Goal: Information Seeking & Learning: Learn about a topic

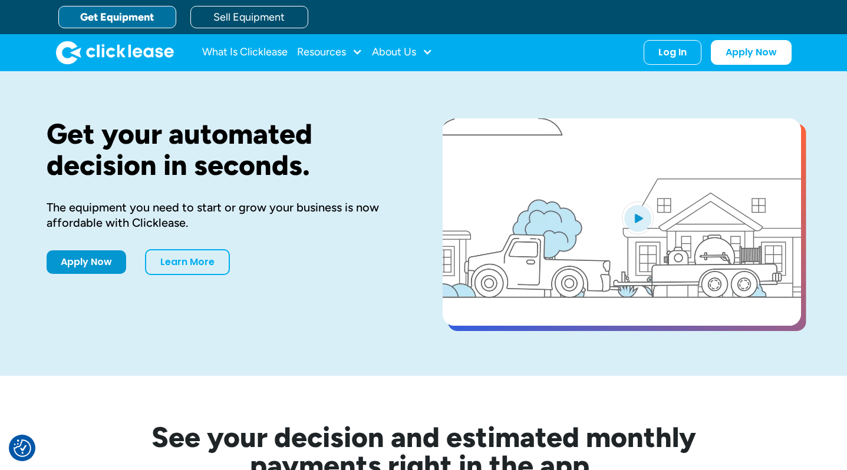
scroll to position [3971, 0]
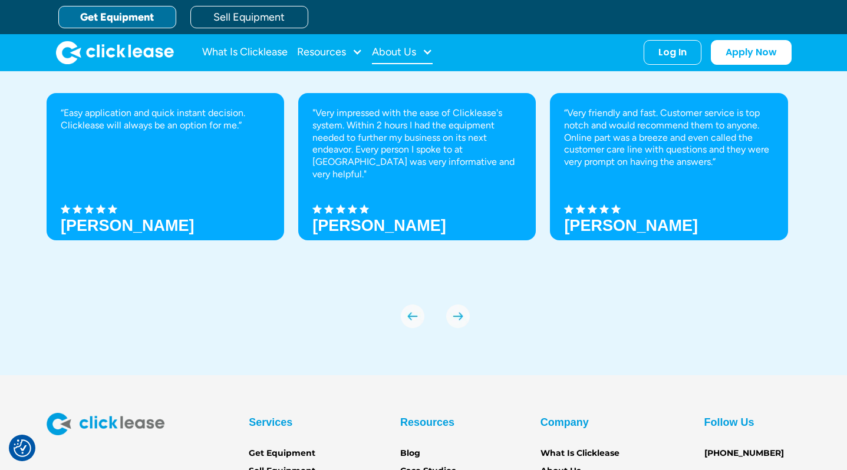
click at [400, 52] on div "About Us" at bounding box center [394, 52] width 44 height 0
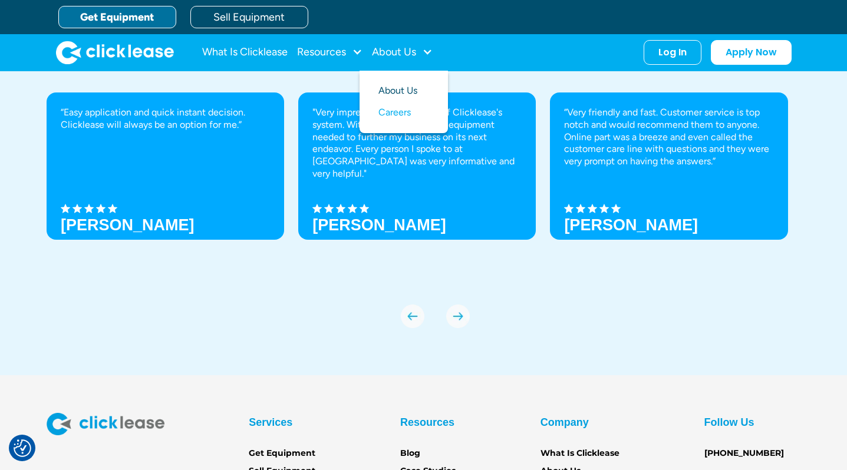
click at [391, 91] on link "About Us" at bounding box center [403, 91] width 51 height 22
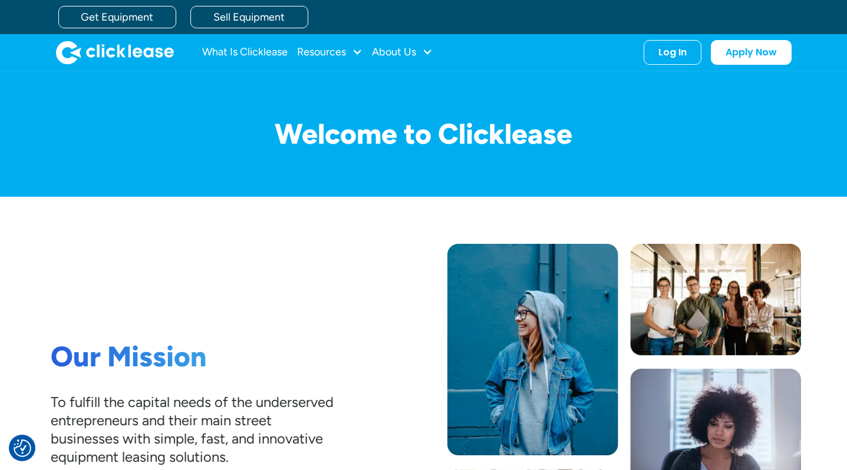
click at [140, 238] on div "Our Mission To fulfill the capital needs of the underserved entrepreneurs and t…" at bounding box center [424, 412] width 754 height 431
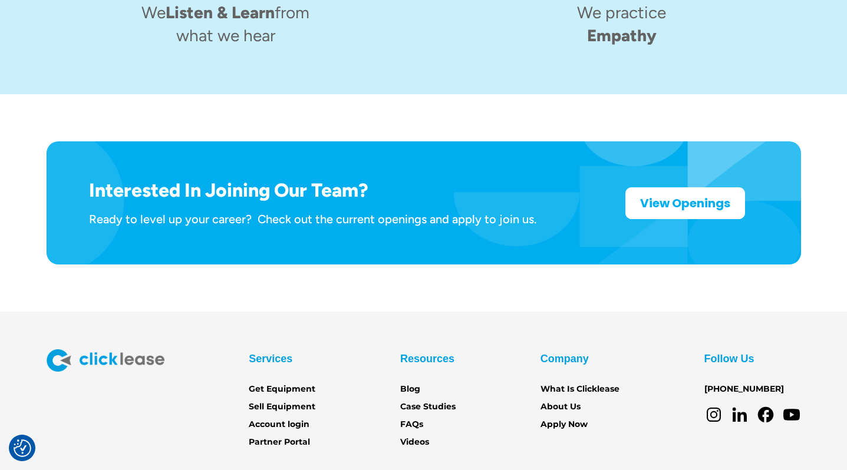
scroll to position [1886, 0]
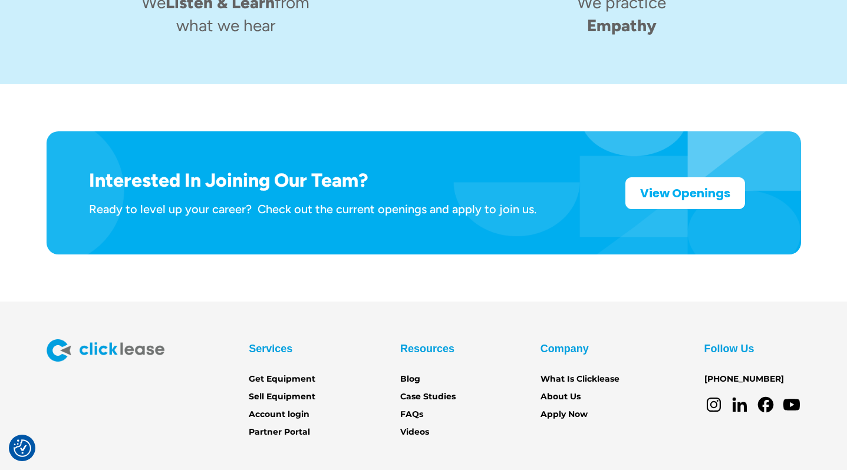
click at [181, 302] on section "Services Get Equipment Sell Equipment Account login Partner Portal Resources Bl…" at bounding box center [423, 418] width 847 height 233
